Goal: Information Seeking & Learning: Learn about a topic

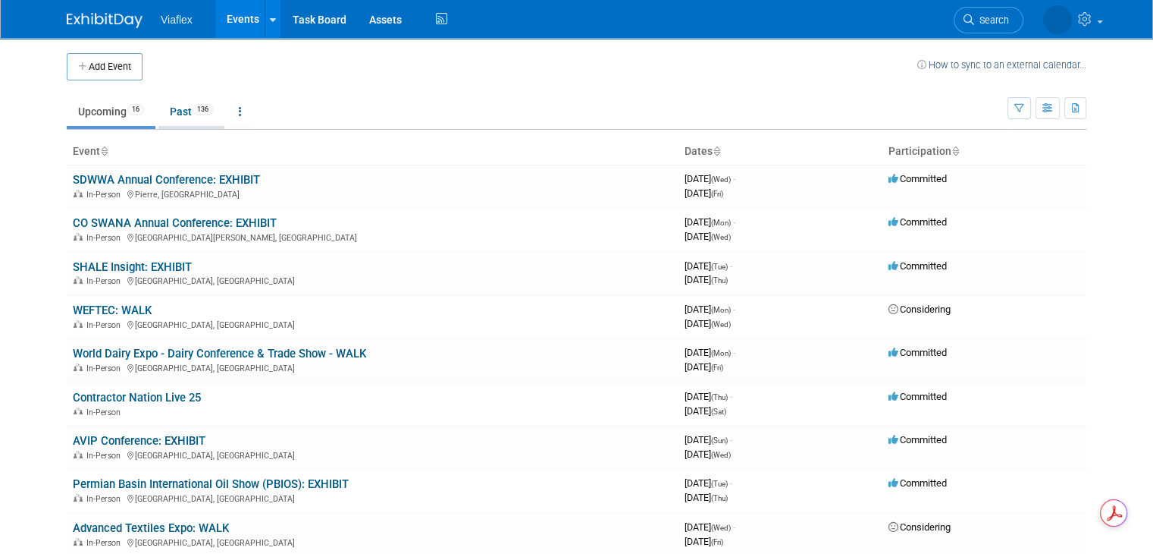
click at [168, 111] on link "Past 136" at bounding box center [191, 111] width 66 height 29
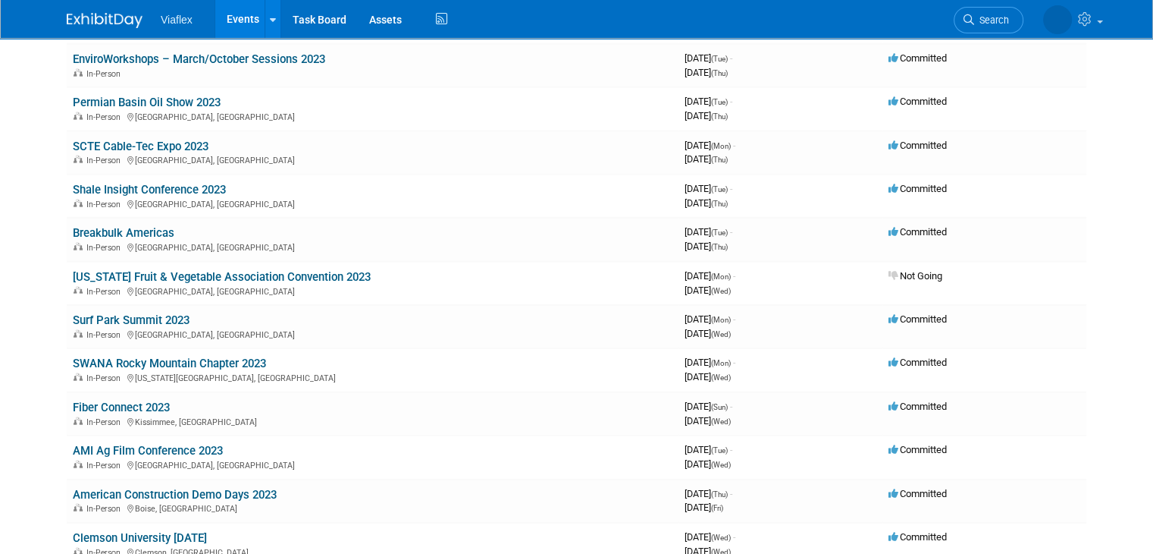
scroll to position [3595, 0]
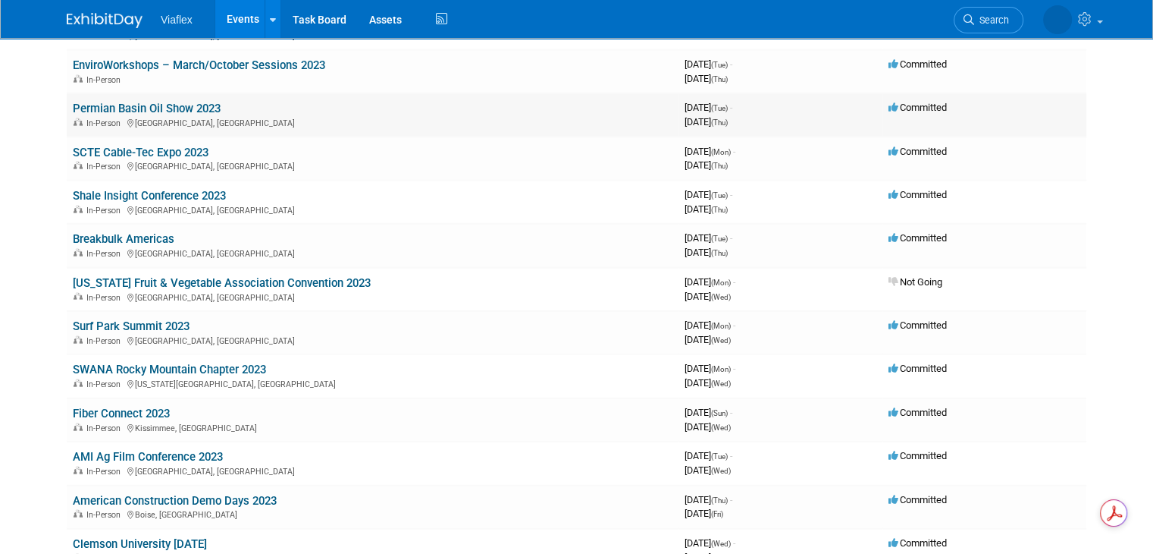
click at [130, 102] on link "Permian Basin Oil Show 2023" at bounding box center [147, 109] width 148 height 14
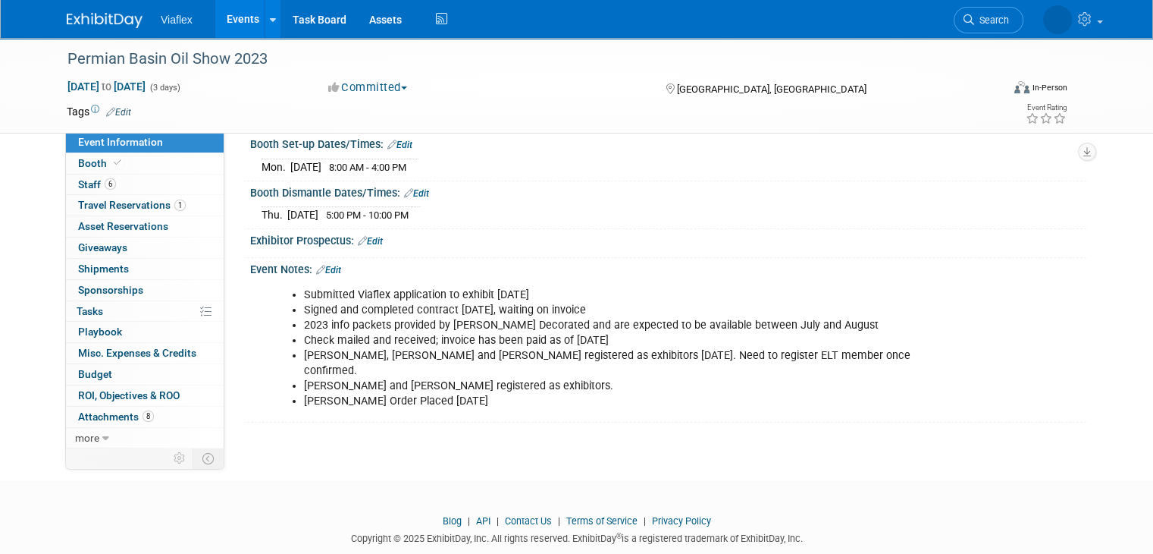
scroll to position [212, 0]
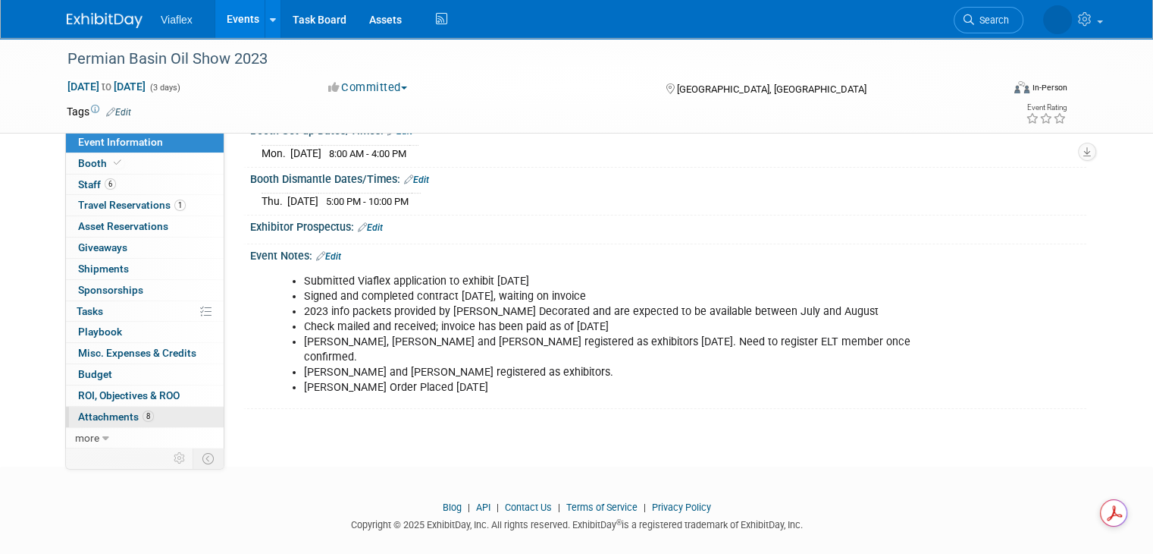
click at [105, 411] on span "Attachments 8" at bounding box center [116, 416] width 76 height 12
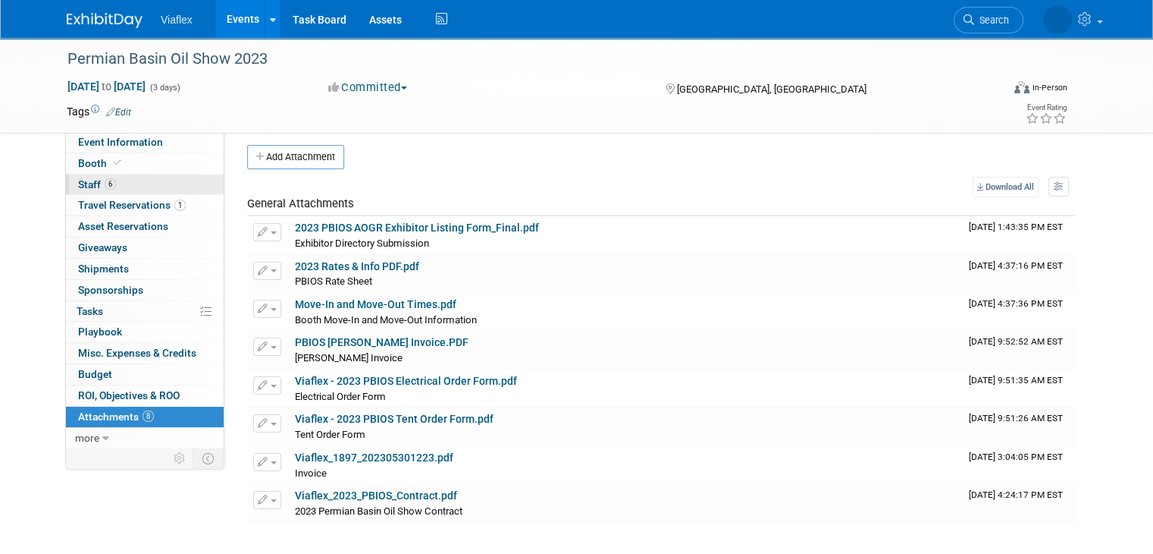
scroll to position [0, 0]
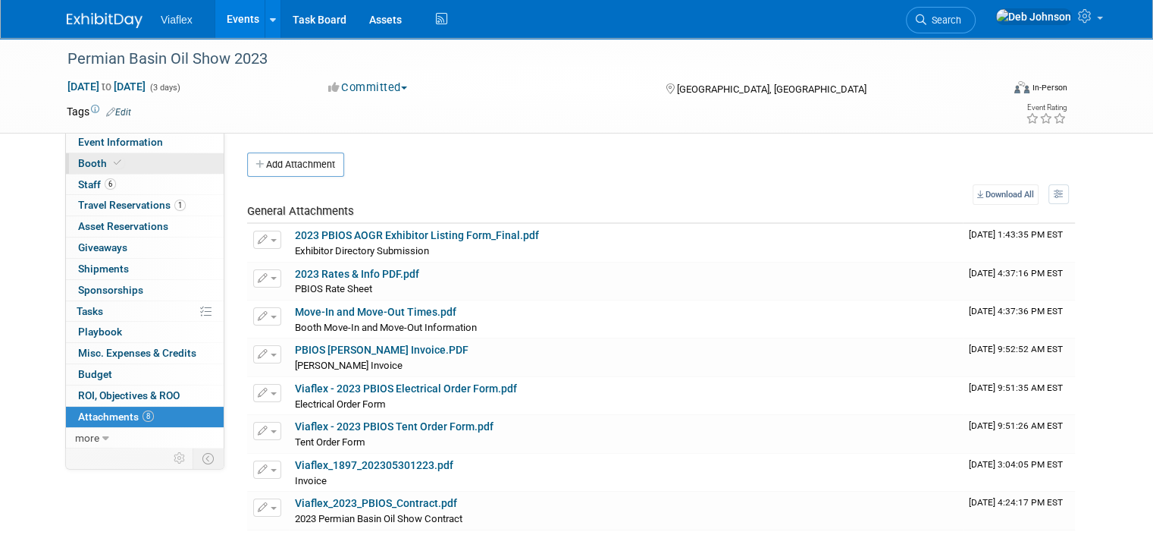
click at [93, 159] on span "Booth" at bounding box center [101, 163] width 46 height 12
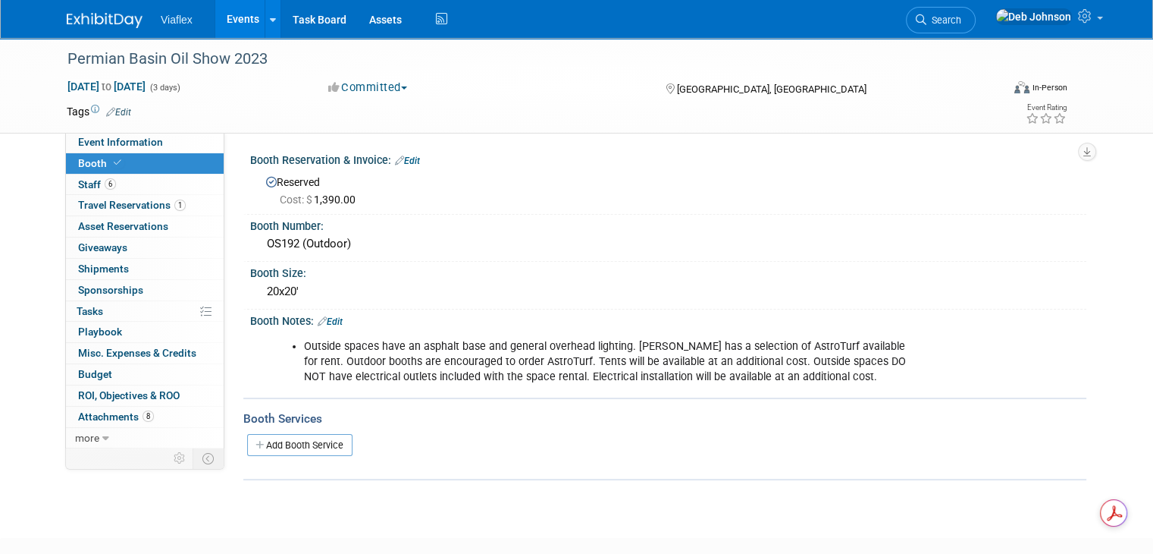
click at [531, 481] on div "Permian Basin Oil Show 2023 [DATE] to [DATE] (3 days) [DATE] to [DATE] Committe…" at bounding box center [576, 274] width 1153 height 472
